Goal: Task Accomplishment & Management: Manage account settings

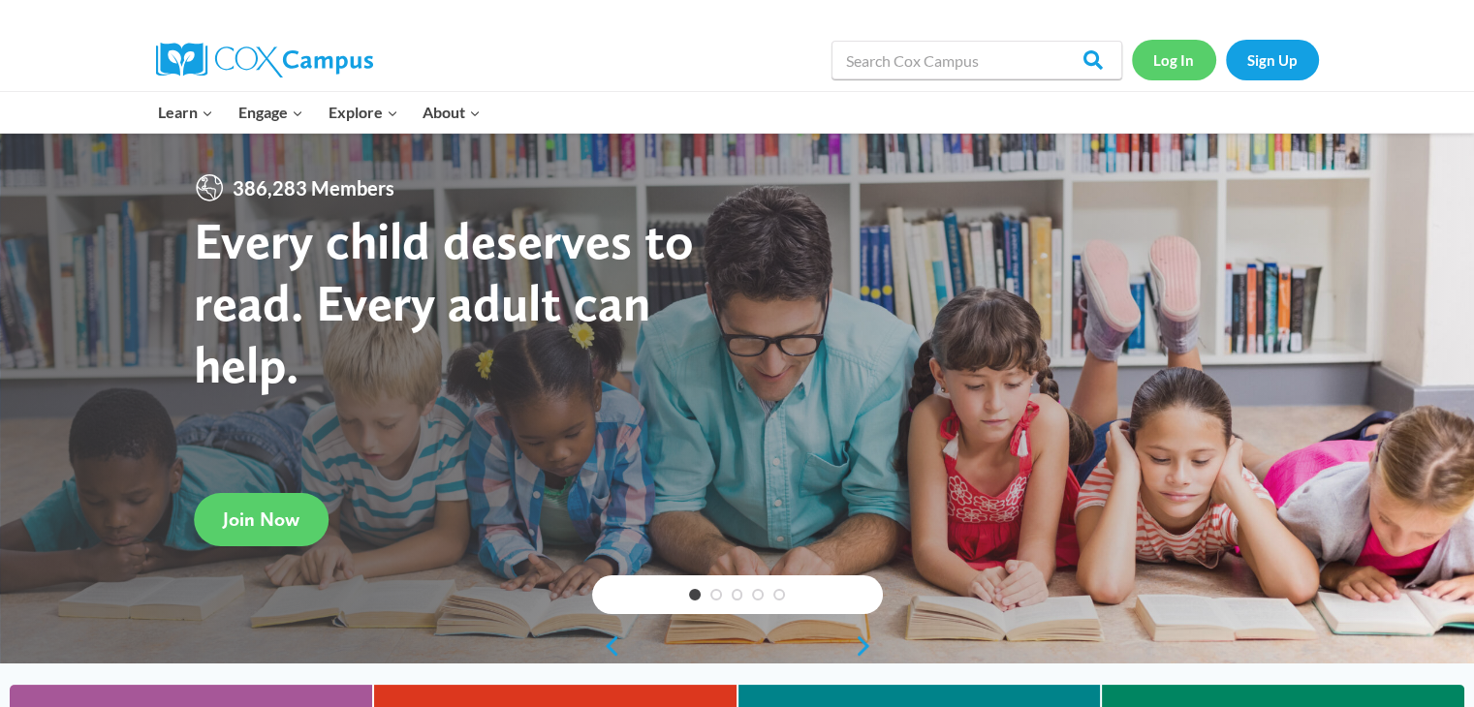
click at [1106, 64] on link "Log In" at bounding box center [1174, 60] width 84 height 40
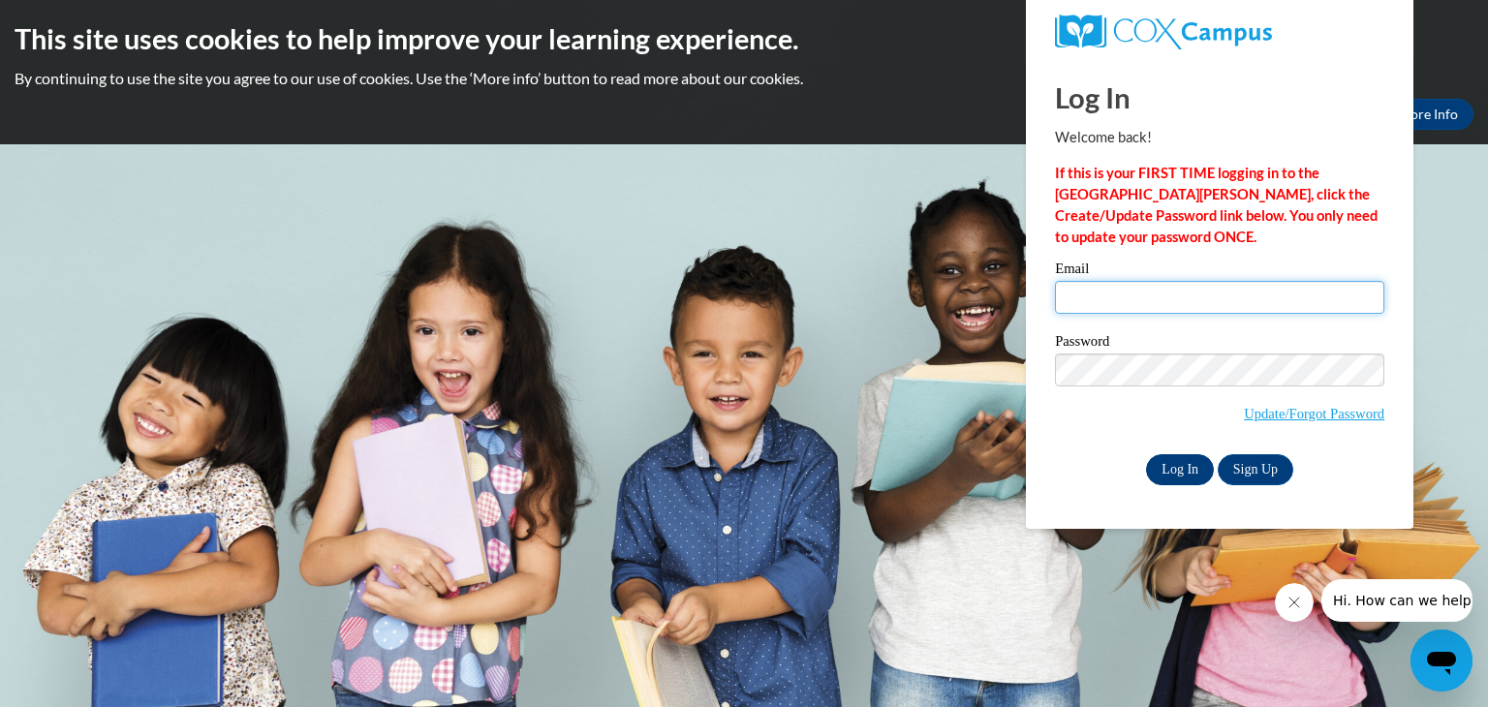
type input "cholt@porterleath.org"
click at [1186, 476] on input "Log In" at bounding box center [1180, 469] width 68 height 31
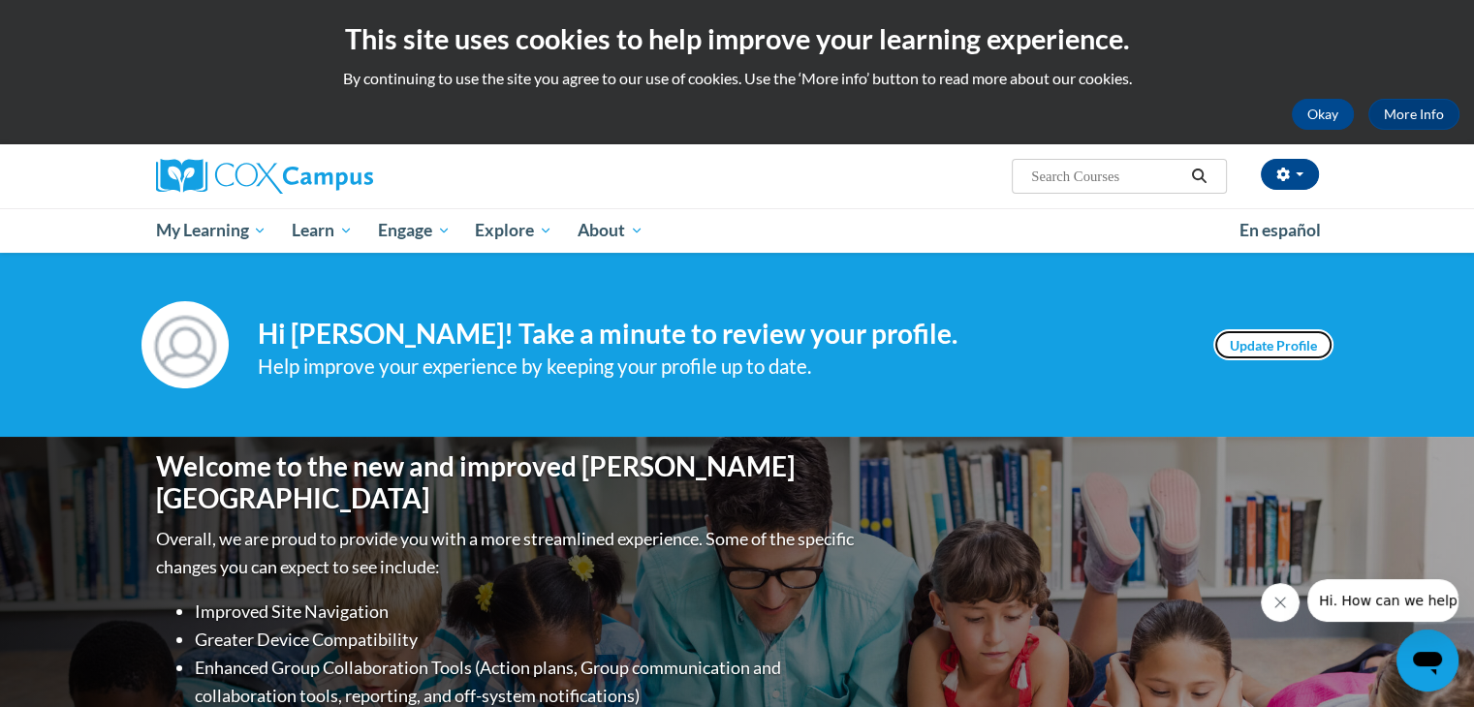
click at [1254, 340] on link "Update Profile" at bounding box center [1273, 344] width 120 height 31
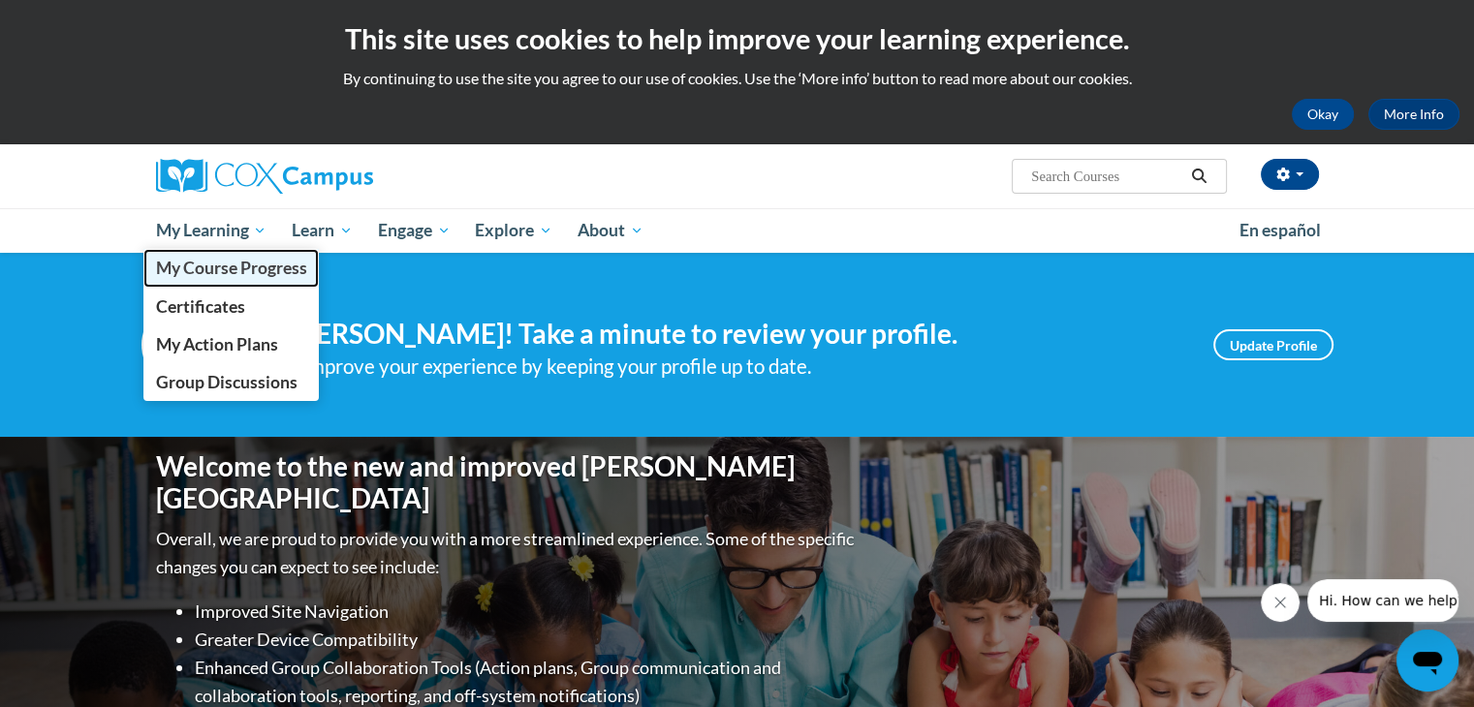
click at [211, 273] on span "My Course Progress" at bounding box center [230, 268] width 151 height 20
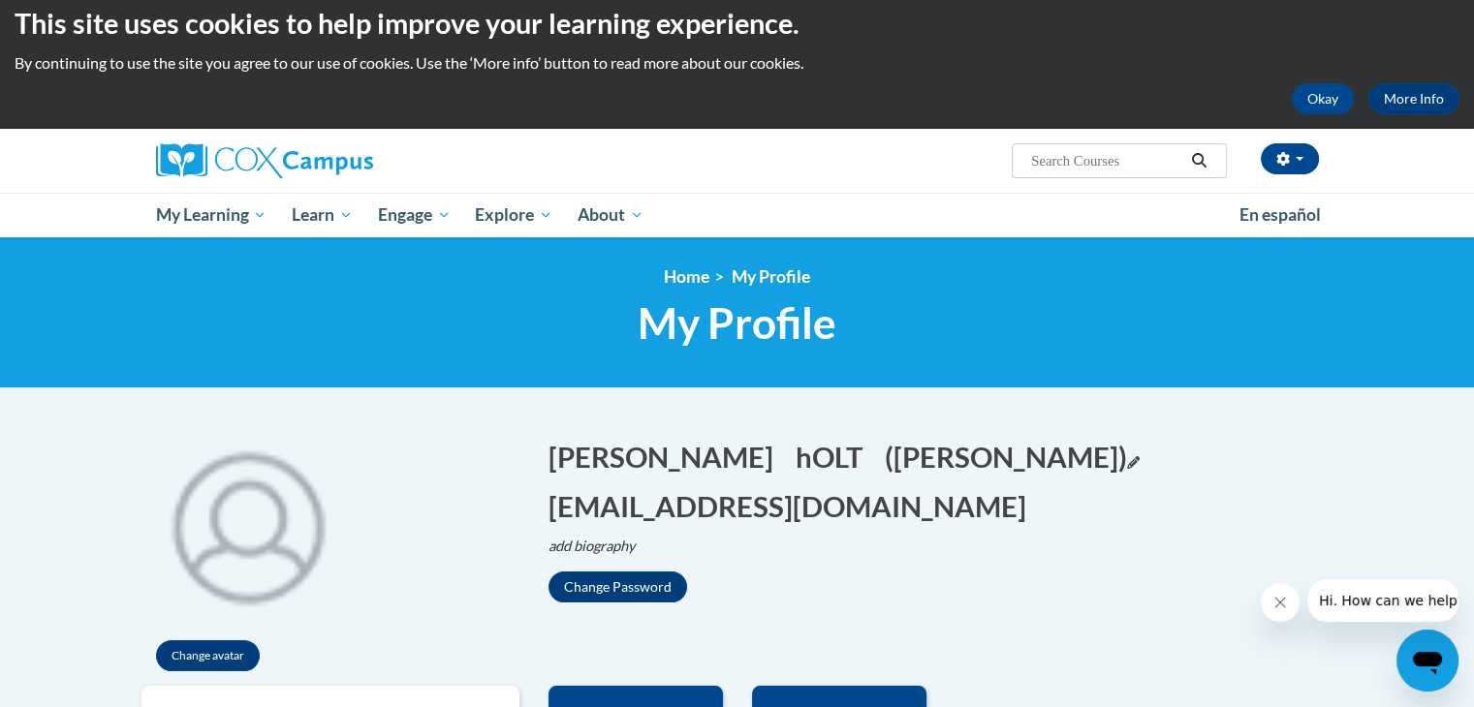
scroll to position [19, 0]
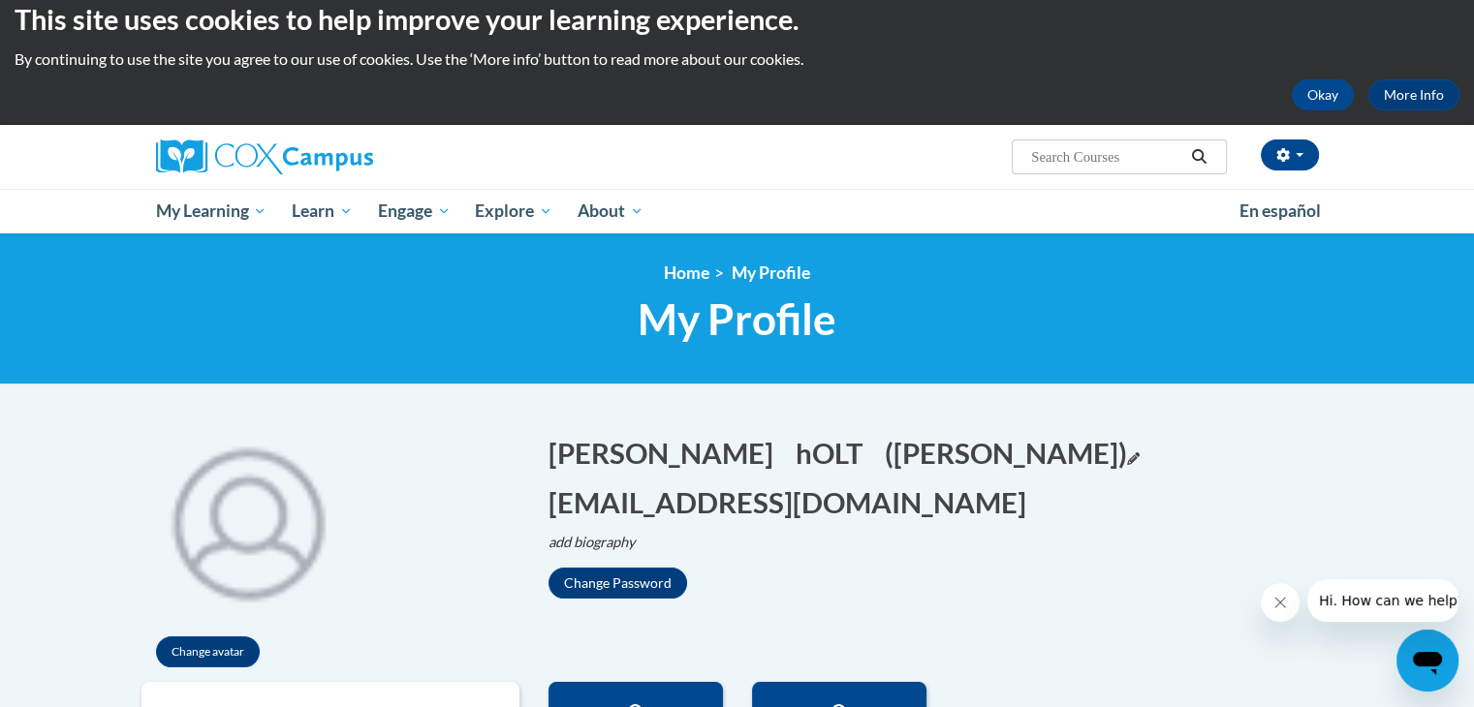
click at [1127, 459] on icon "Edit screen name" at bounding box center [1133, 459] width 13 height 13
click at [885, 450] on input "[PERSON_NAME]" at bounding box center [983, 449] width 197 height 33
type input "Carla Holt"
click at [1086, 459] on button "Save" at bounding box center [1115, 448] width 58 height 31
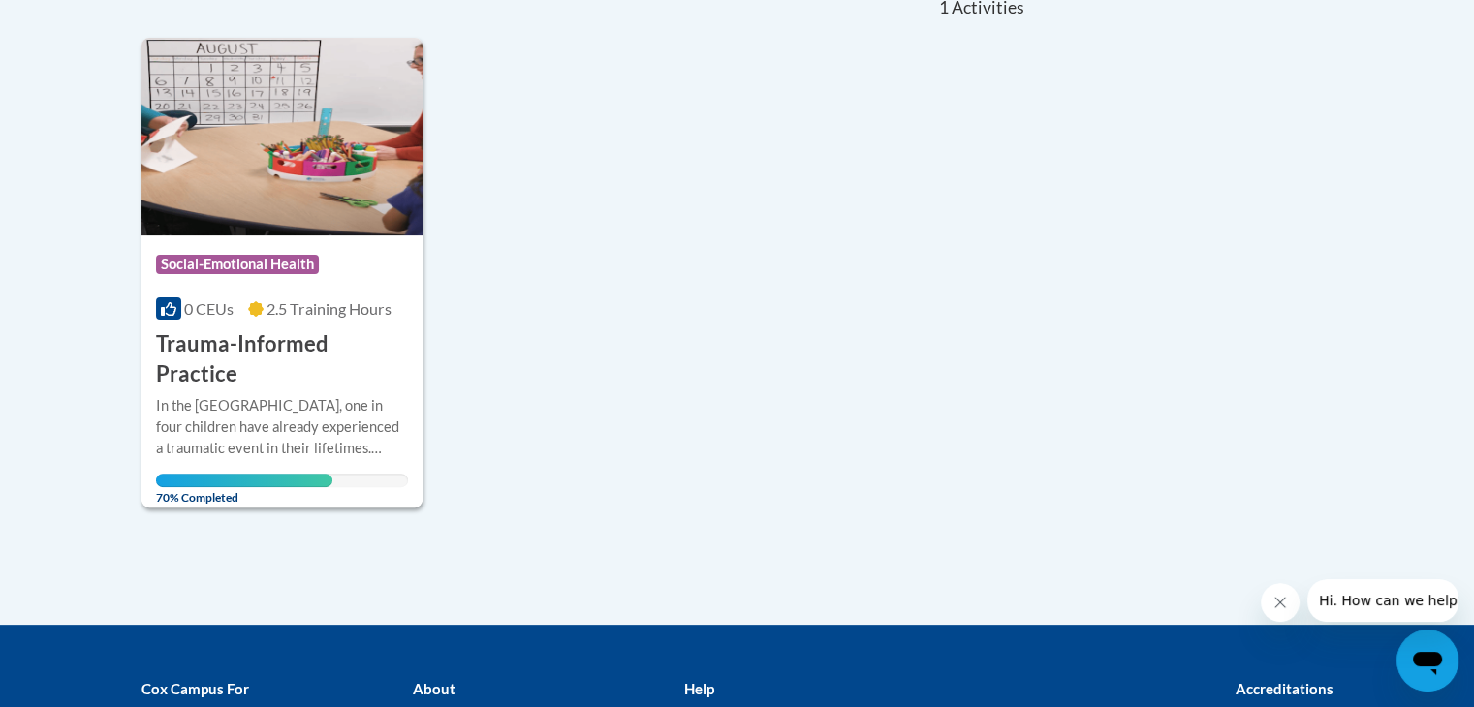
scroll to position [461, 0]
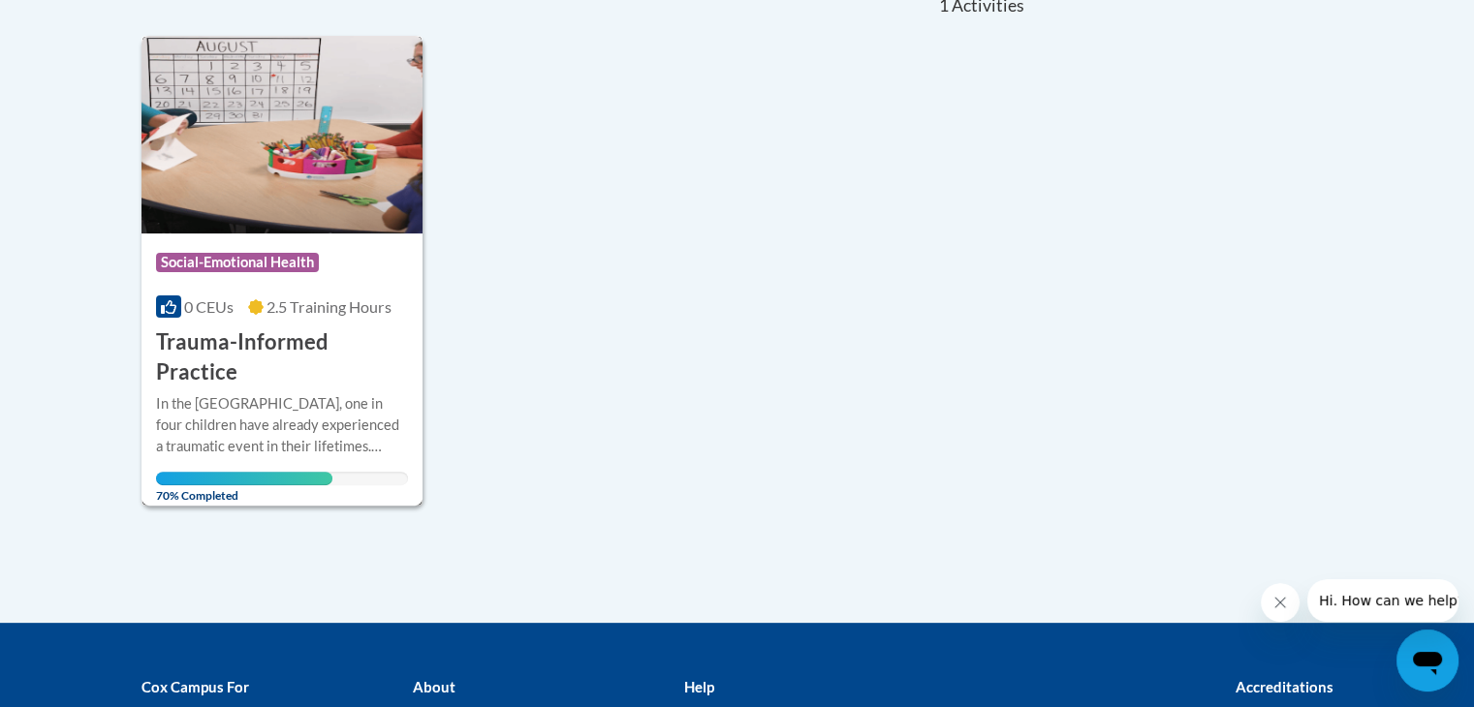
click at [250, 393] on div "In the [GEOGRAPHIC_DATA], one in four children have already experienced a traum…" at bounding box center [282, 425] width 253 height 64
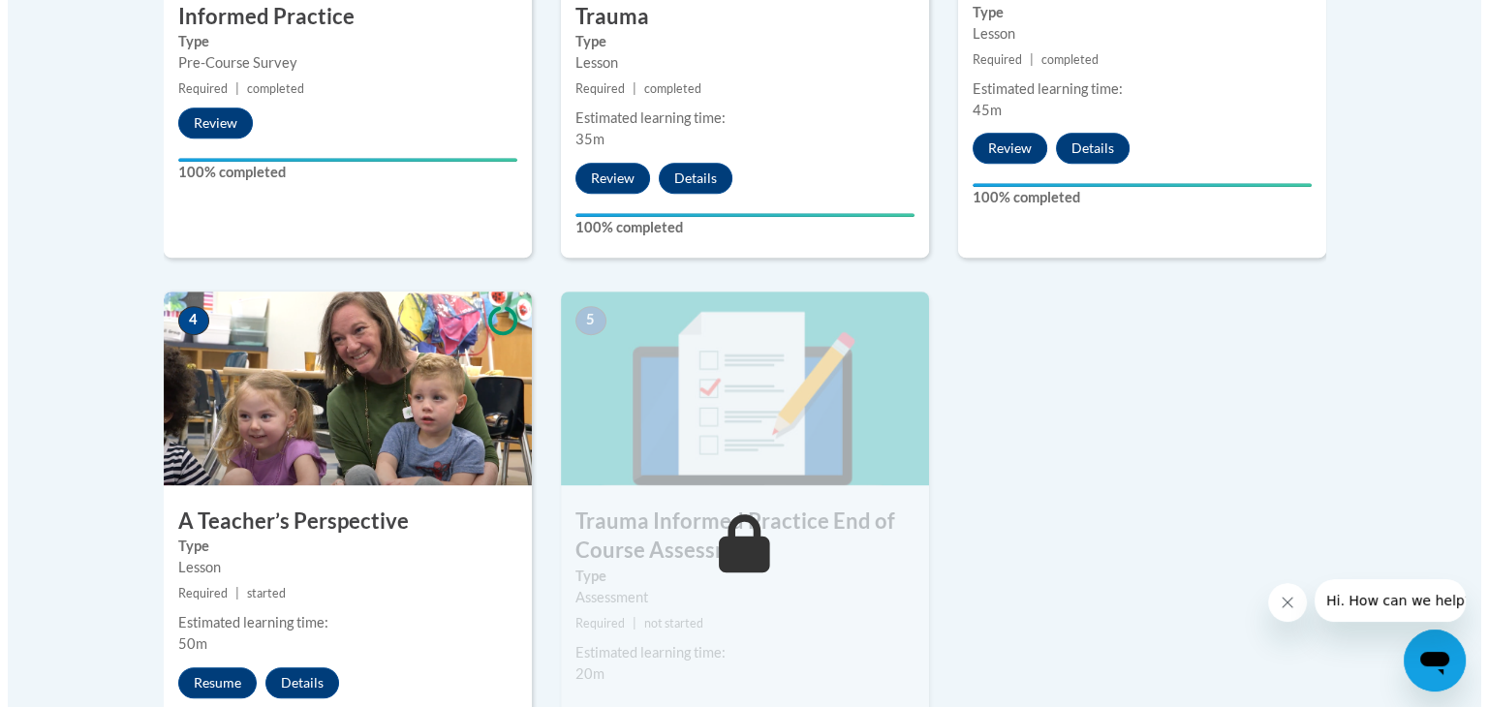
scroll to position [899, 0]
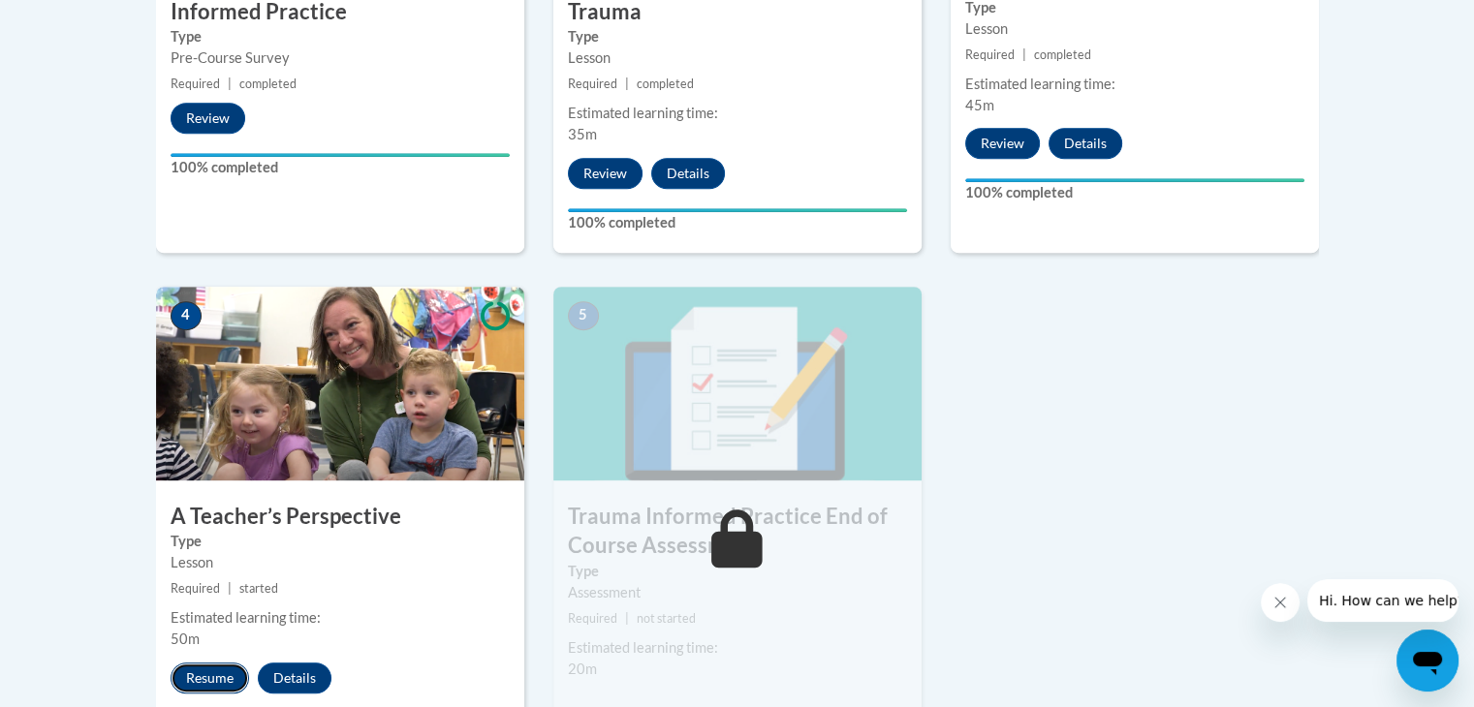
click at [198, 679] on button "Resume" at bounding box center [210, 678] width 78 height 31
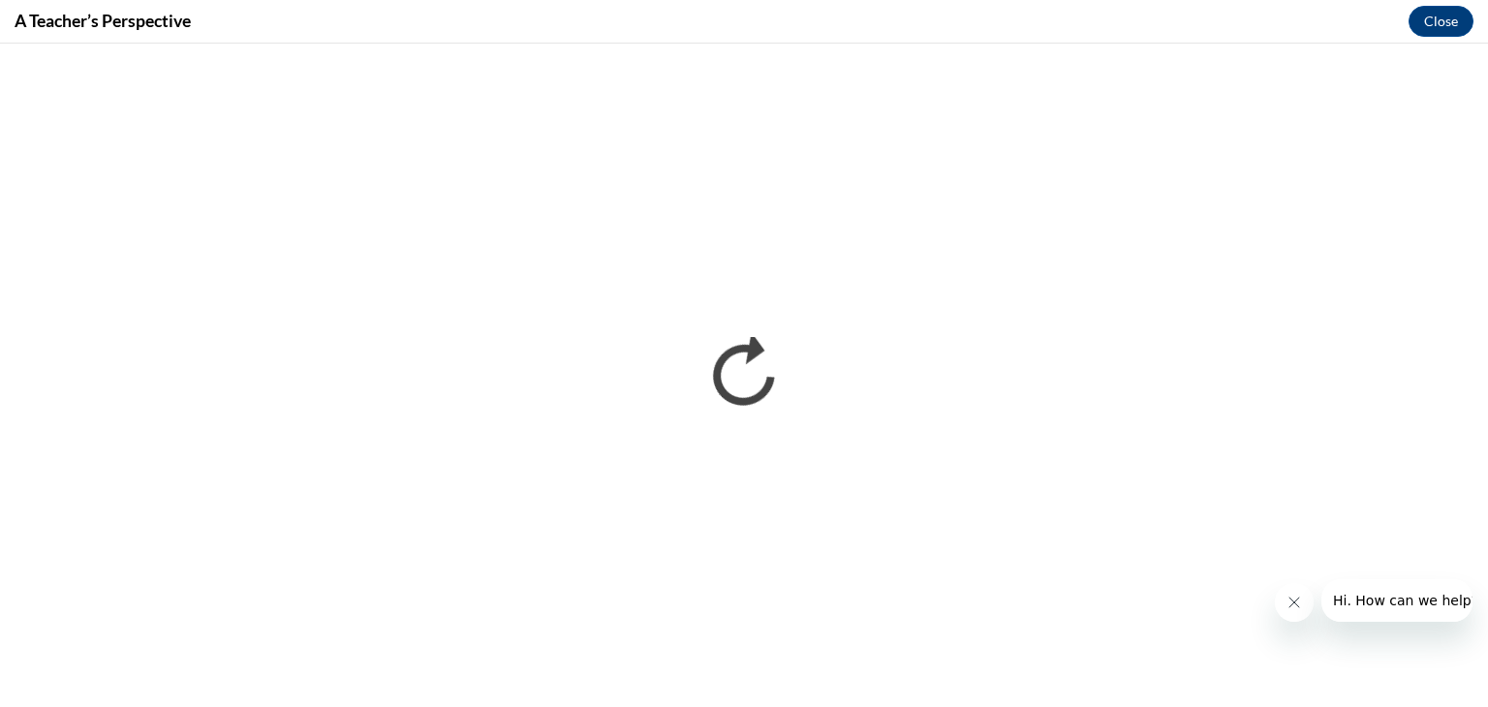
scroll to position [0, 0]
click at [1134, 33] on div "A Teacher’s Perspective Close" at bounding box center [744, 22] width 1488 height 44
